Goal: Transaction & Acquisition: Purchase product/service

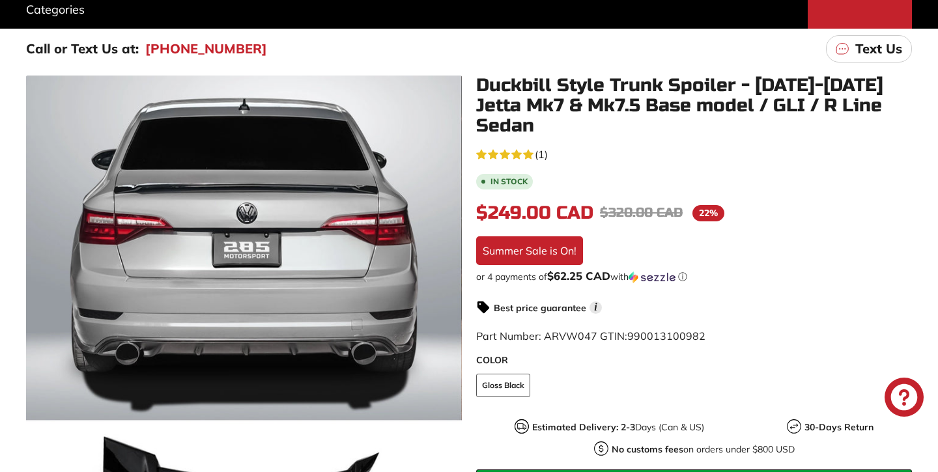
scroll to position [187, 0]
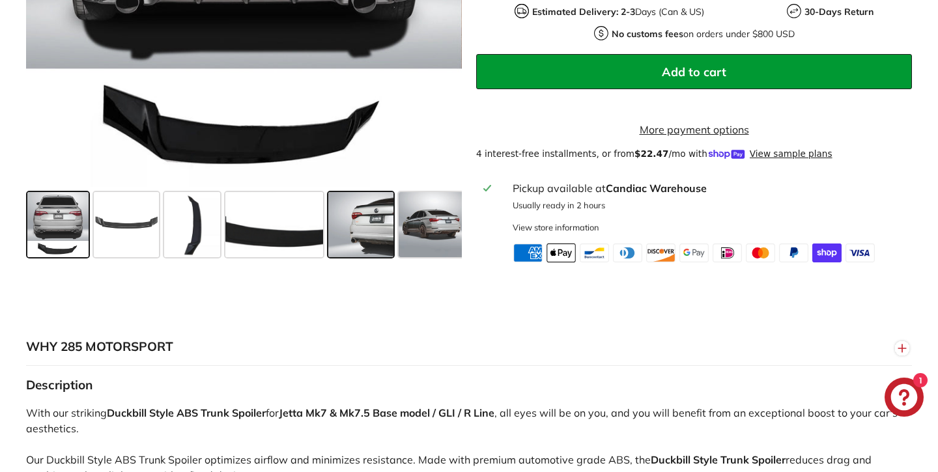
click at [349, 192] on span at bounding box center [360, 224] width 65 height 65
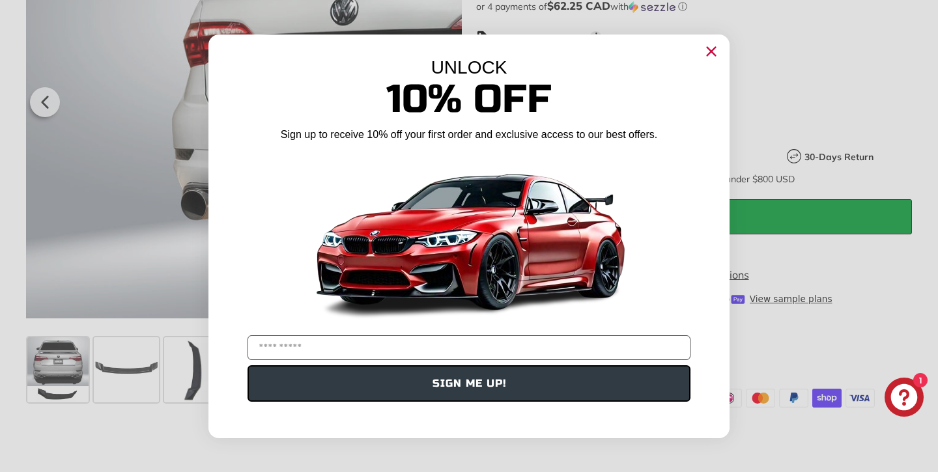
scroll to position [505, 0]
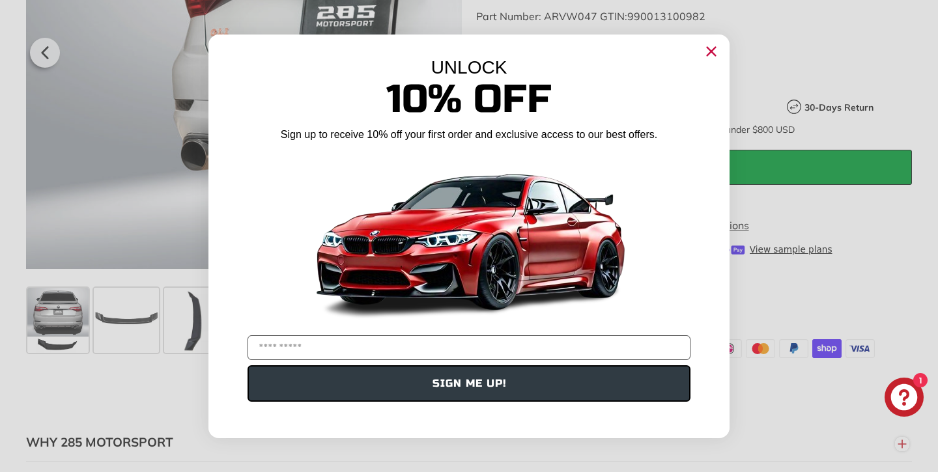
drag, startPoint x: 421, startPoint y: 320, endPoint x: 518, endPoint y: 257, distance: 115.5
click at [421, 320] on div "UNLOCK 10% Off Sign up to receive 10% off your first order and exclusive access…" at bounding box center [468, 230] width 521 height 391
click at [715, 48] on icon "Close dialog" at bounding box center [711, 51] width 8 height 8
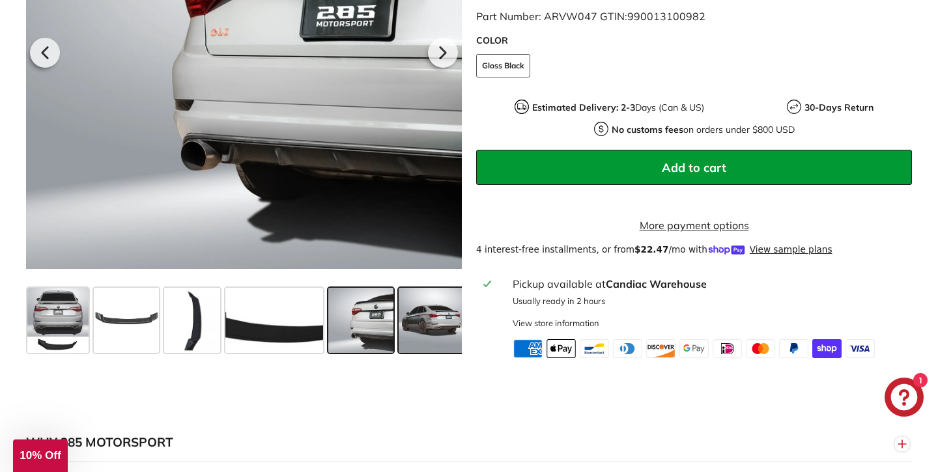
click at [412, 333] on span at bounding box center [431, 320] width 65 height 65
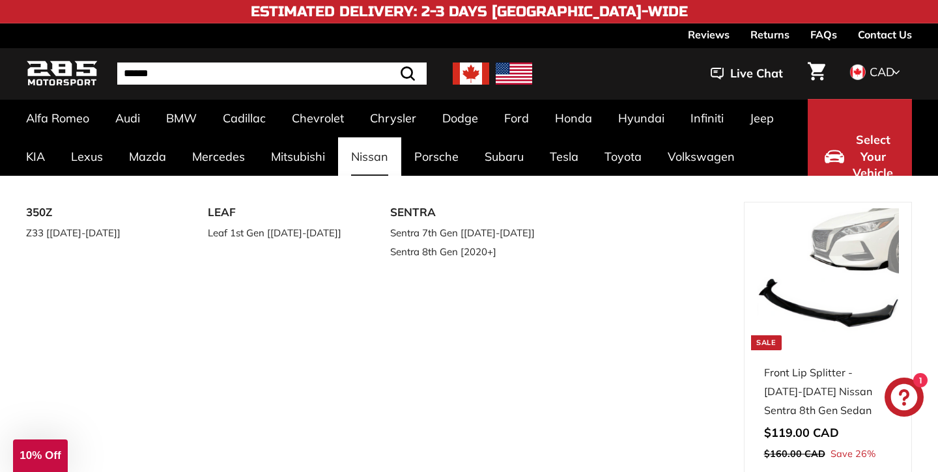
scroll to position [0, 0]
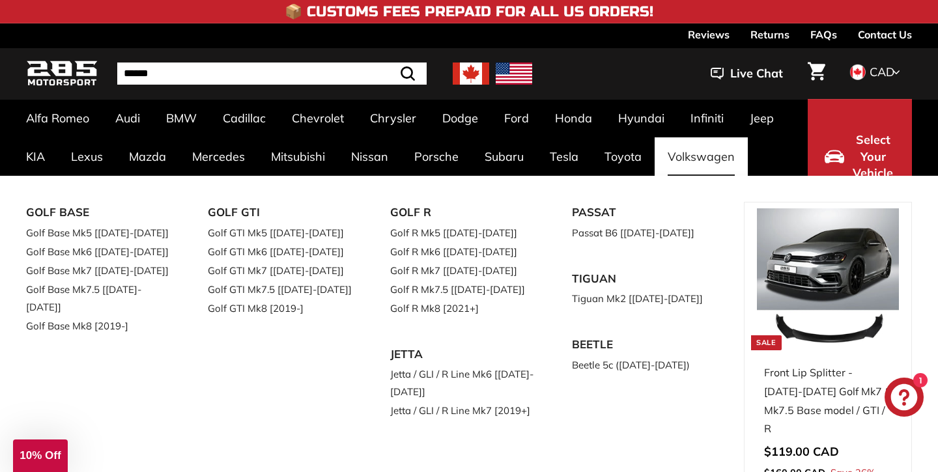
click at [685, 164] on link "Volkswagen" at bounding box center [701, 156] width 93 height 38
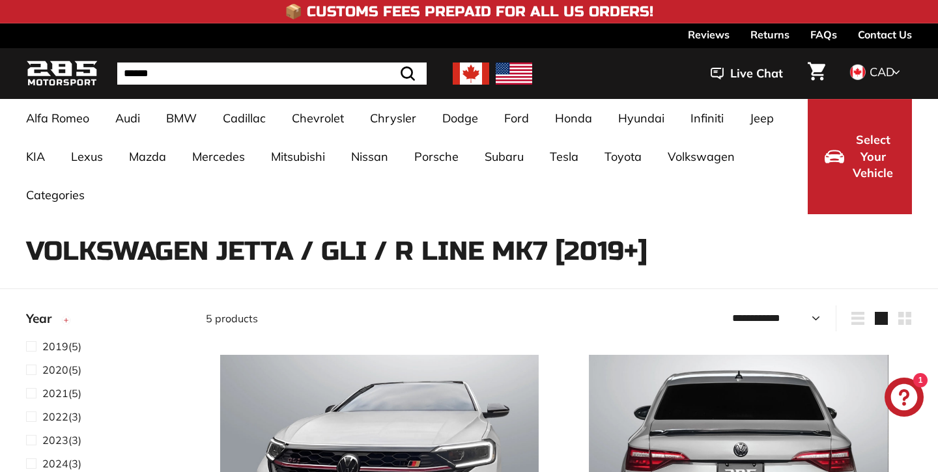
select select "**********"
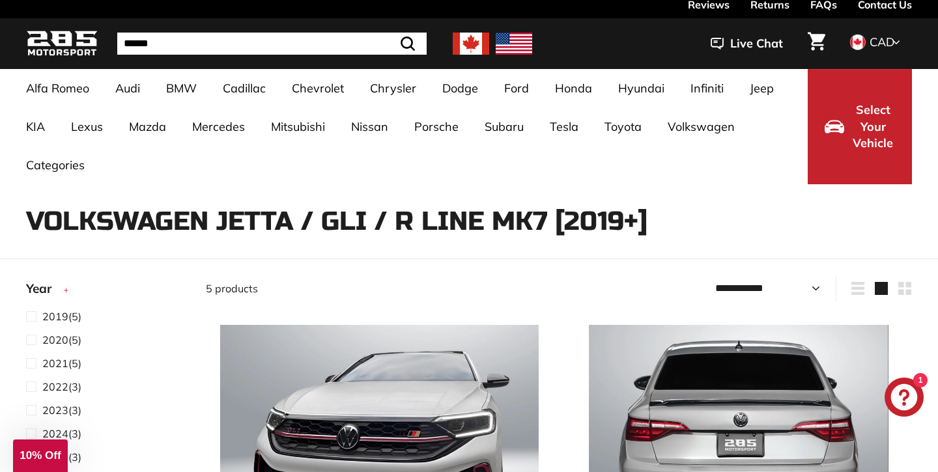
scroll to position [31, 0]
